Goal: Information Seeking & Learning: Understand process/instructions

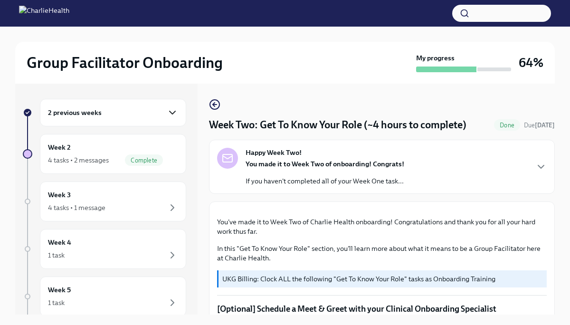
click at [172, 111] on icon "button" at bounding box center [172, 112] width 11 height 11
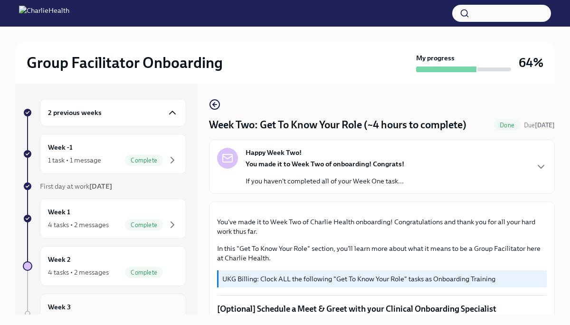
click at [153, 301] on div "Week 3 4 tasks • 1 message" at bounding box center [113, 314] width 146 height 40
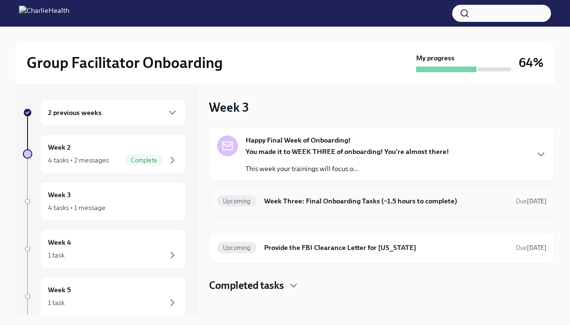
click at [306, 199] on h6 "Week Three: Final Onboarding Tasks (~1.5 hours to complete)" at bounding box center [386, 201] width 244 height 10
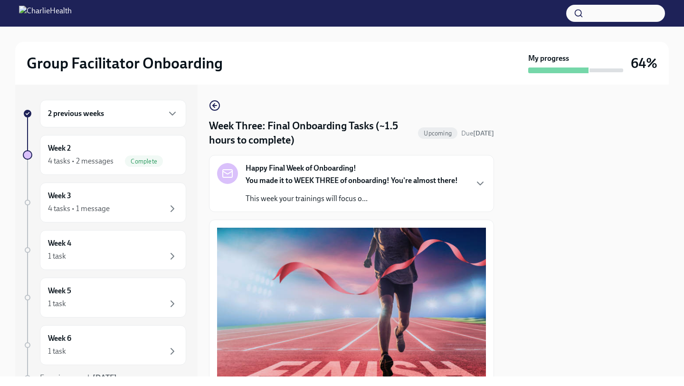
click at [528, 244] on div at bounding box center [587, 231] width 163 height 292
click at [496, 248] on div "2 previous weeks Week 2 4 tasks • 2 messages Complete Week 3 4 tasks • 1 messag…" at bounding box center [342, 231] width 654 height 292
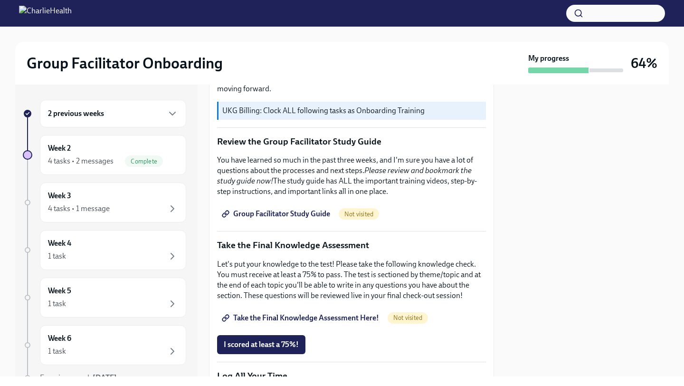
scroll to position [323, 0]
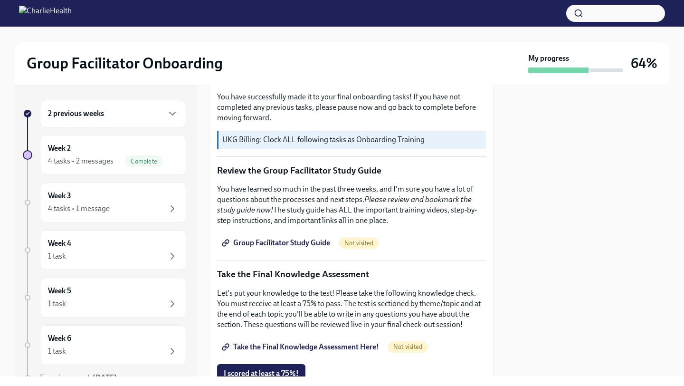
click at [293, 241] on span "Group Facilitator Study Guide" at bounding box center [277, 243] width 106 height 10
drag, startPoint x: 501, startPoint y: 321, endPoint x: 501, endPoint y: 310, distance: 10.5
click at [501, 321] on div "2 previous weeks Week 2 4 tasks • 2 messages Complete Week 3 4 tasks • 1 messag…" at bounding box center [342, 231] width 654 height 292
click at [515, 308] on div at bounding box center [587, 231] width 163 height 292
click at [484, 282] on div "You have successfully made it to your final onboarding tasks! If you have not c…" at bounding box center [351, 349] width 269 height 891
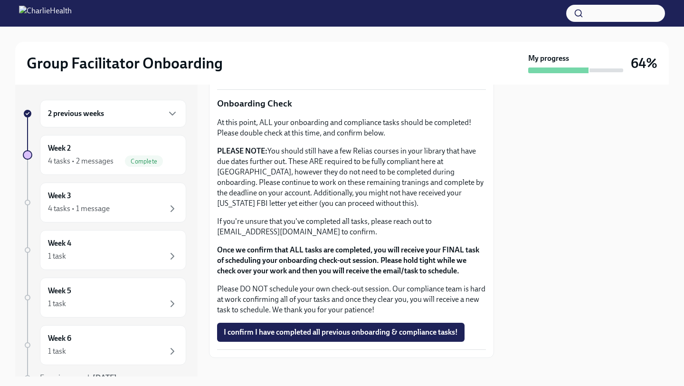
scroll to position [781, 0]
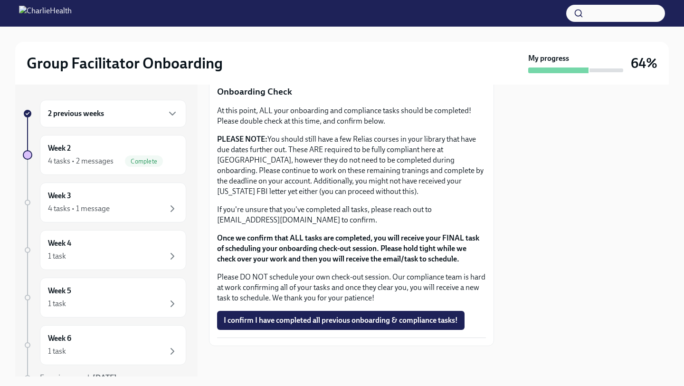
click at [534, 180] on div at bounding box center [587, 231] width 163 height 292
click at [483, 178] on p "PLEASE NOTE: You should still have a few Relias courses in your library that ha…" at bounding box center [351, 165] width 269 height 63
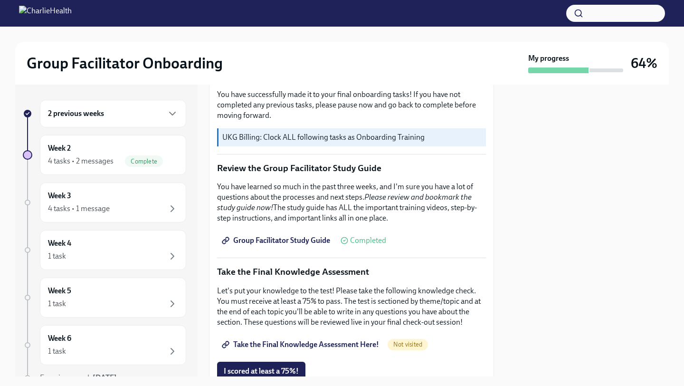
scroll to position [325, 0]
click at [277, 243] on span "Group Facilitator Study Guide" at bounding box center [277, 242] width 106 height 10
